Goal: Task Accomplishment & Management: Use online tool/utility

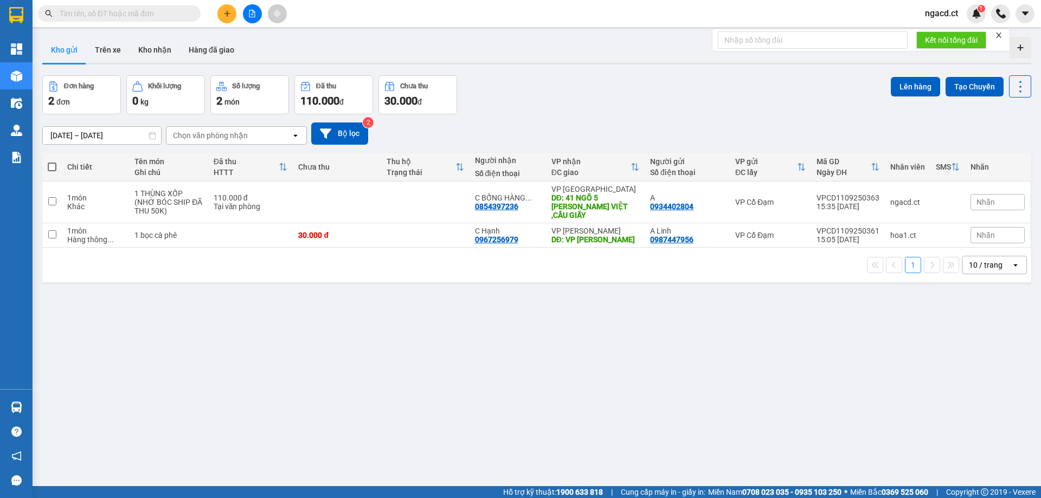
click at [144, 13] on input "text" at bounding box center [124, 14] width 128 height 12
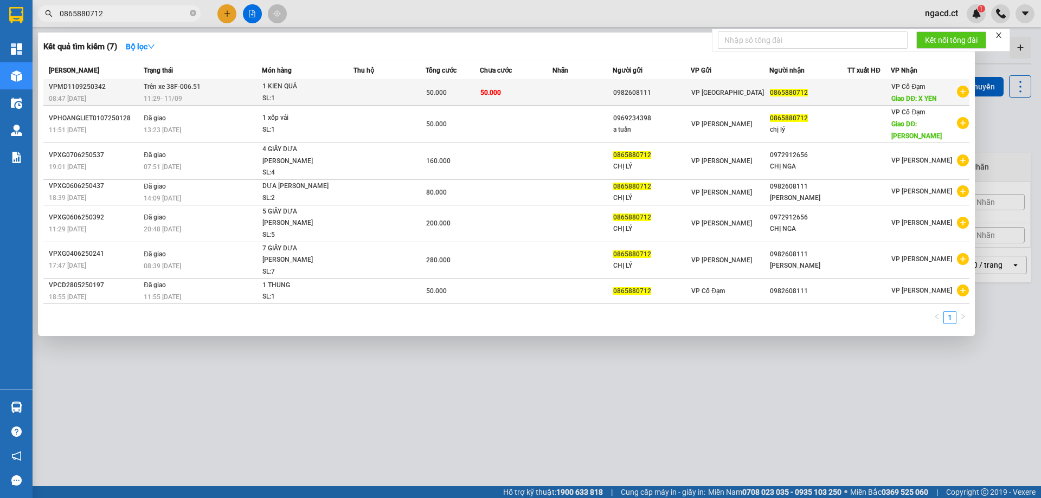
type input "0865880712"
click at [530, 92] on td "50.000" at bounding box center [516, 92] width 72 height 25
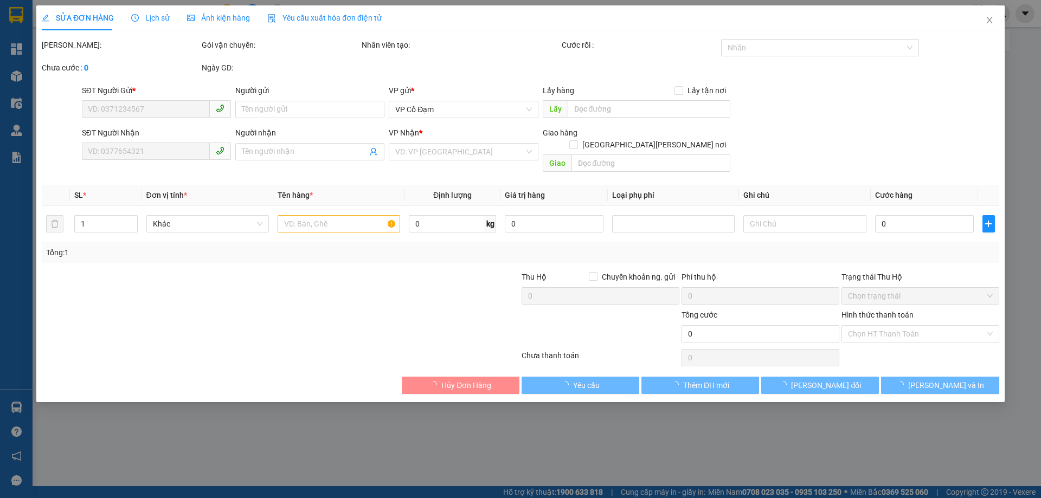
type input "0982608111"
type input "0865880712"
type input "X YEN"
type input "50.000"
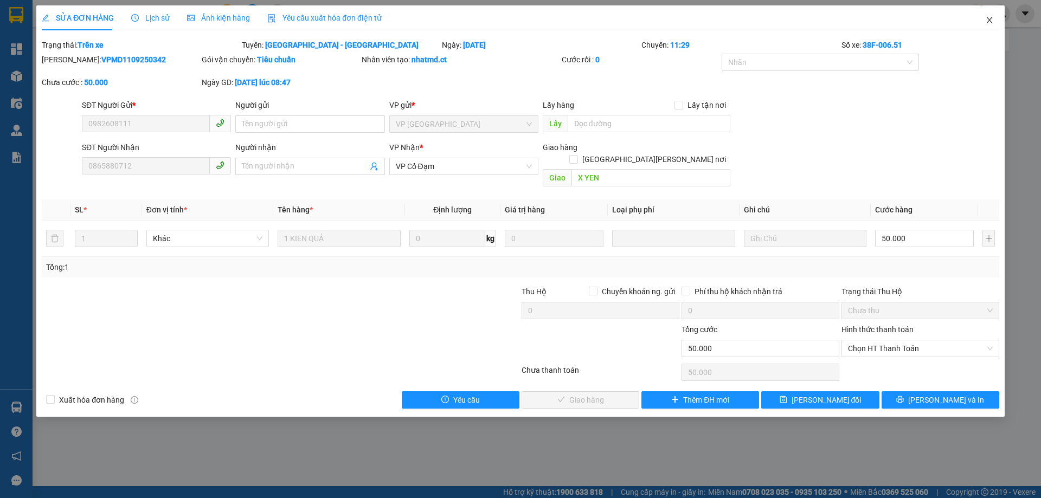
click at [990, 22] on icon "close" at bounding box center [989, 20] width 6 height 7
